Goal: Information Seeking & Learning: Learn about a topic

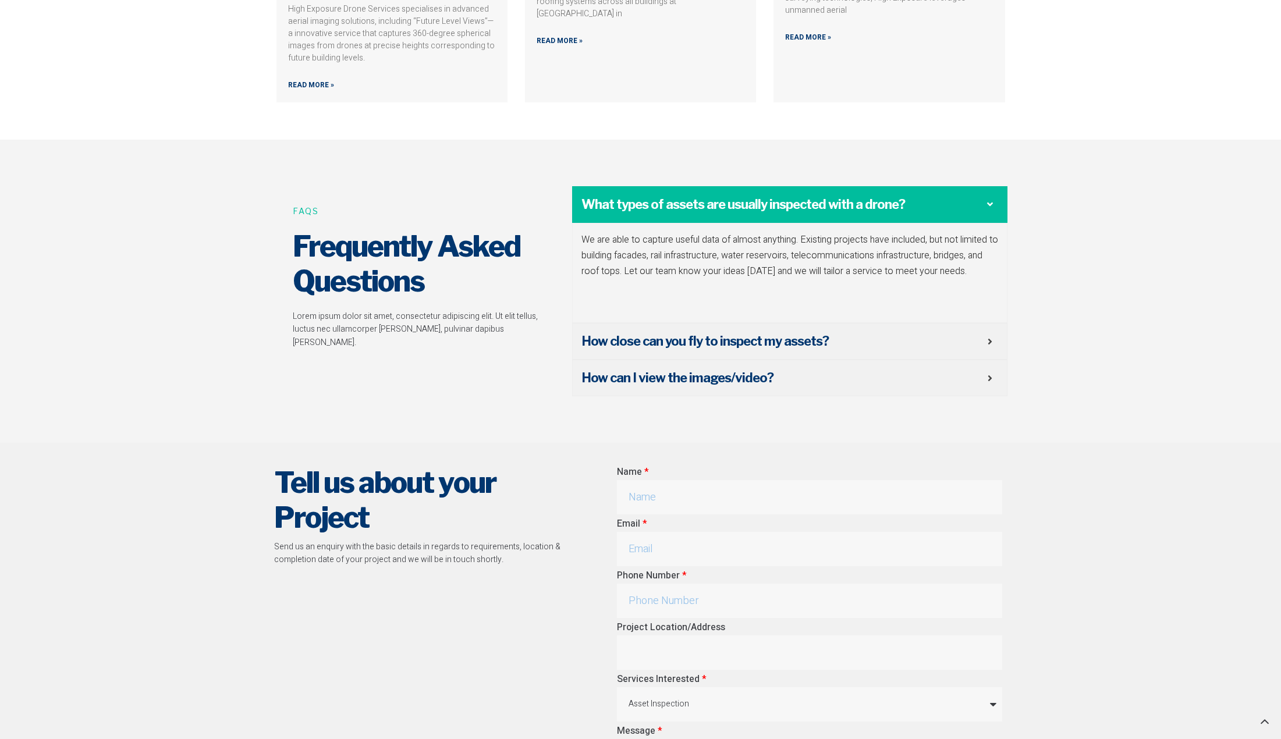
scroll to position [5016, 0]
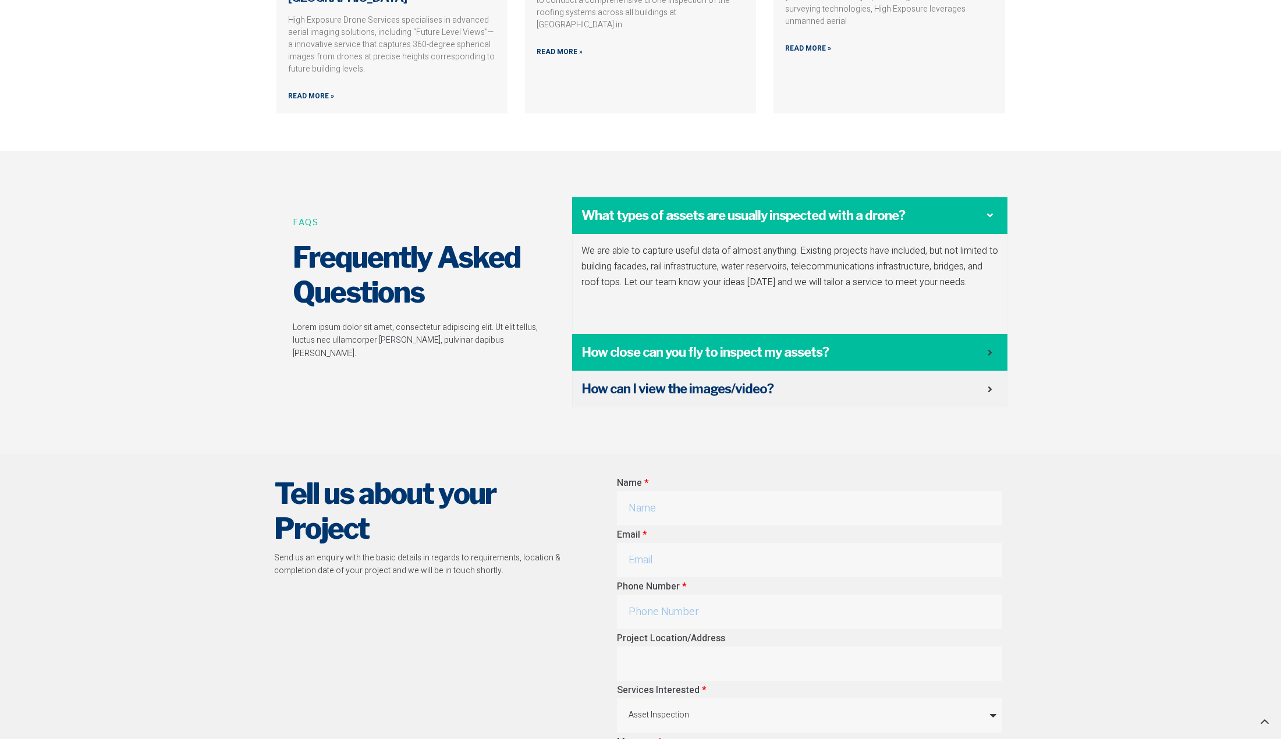
click at [991, 348] on icon at bounding box center [990, 352] width 5 height 9
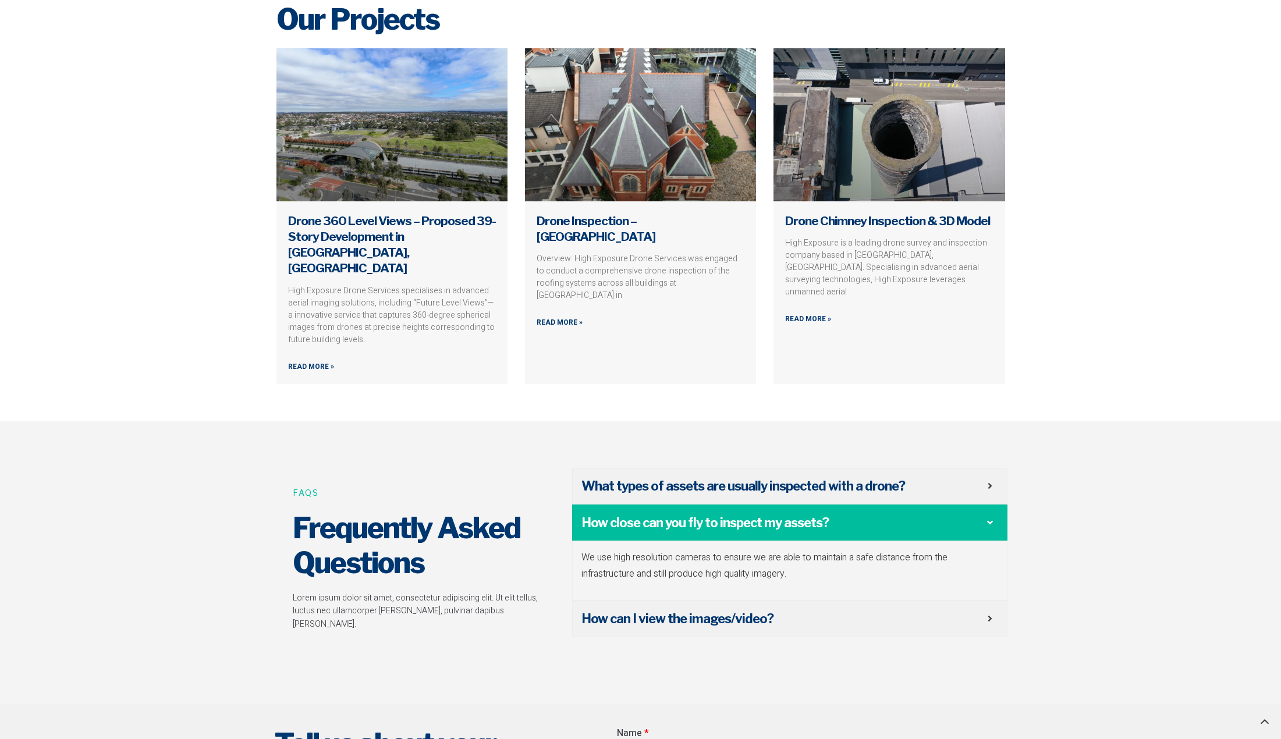
scroll to position [4725, 0]
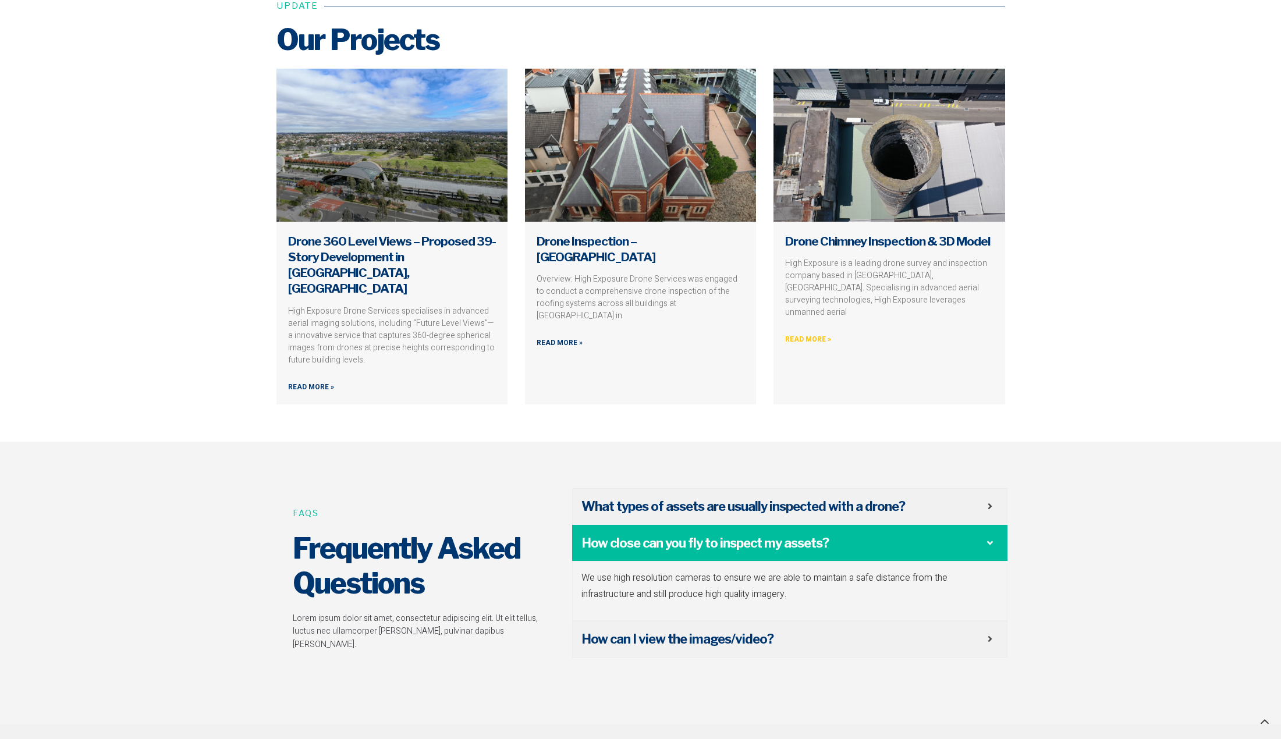
click at [802, 334] on link "Read More »" at bounding box center [808, 339] width 46 height 11
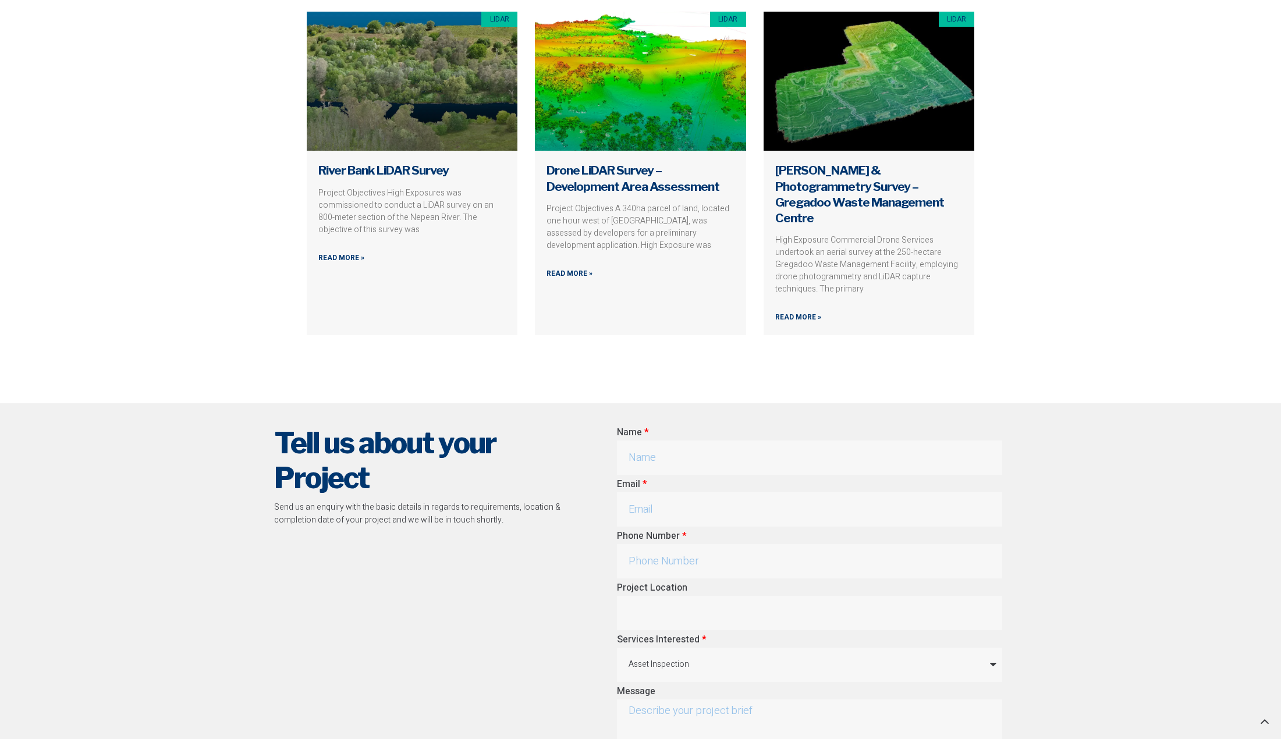
scroll to position [3191, 0]
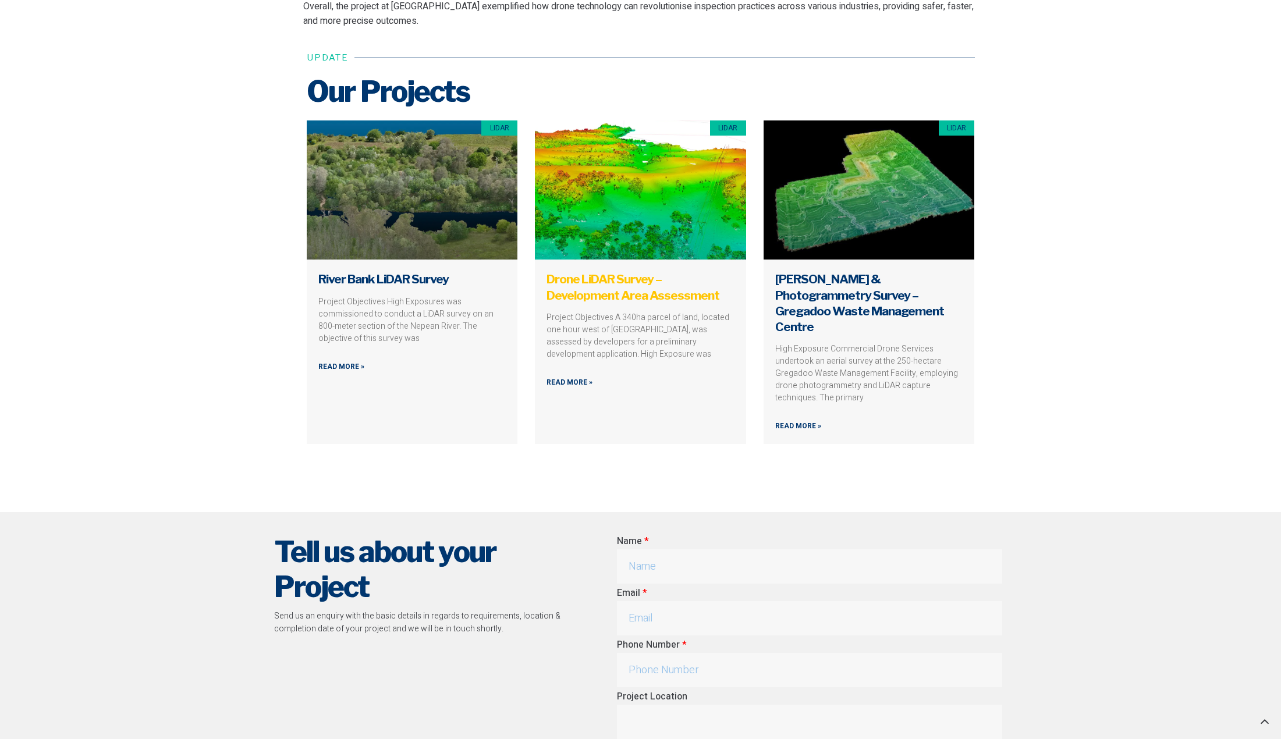
click at [625, 284] on link "Drone LiDAR Survey – Development Area Assessment" at bounding box center [633, 287] width 173 height 30
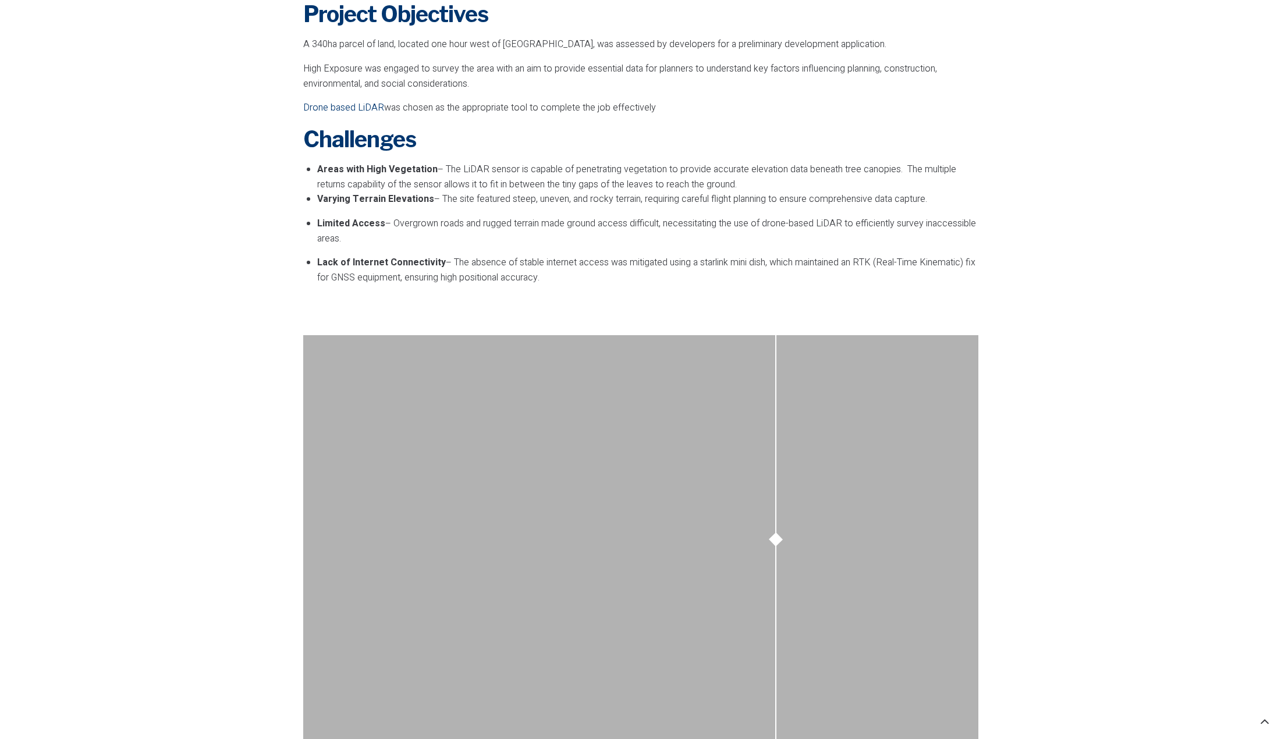
scroll to position [582, 0]
